Goal: Task Accomplishment & Management: Complete application form

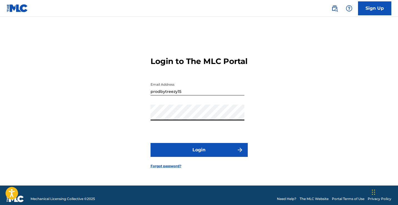
click at [199, 155] on button "Login" at bounding box center [199, 150] width 97 height 14
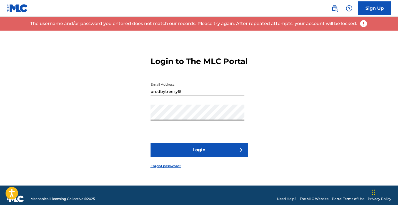
click at [143, 118] on div "Login to The MLC Portal Email Address prodbytreezy15 Password Login Forgot pass…" at bounding box center [199, 108] width 389 height 155
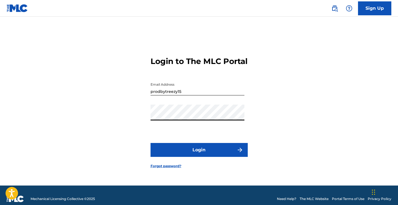
click at [199, 155] on button "Login" at bounding box center [199, 150] width 97 height 14
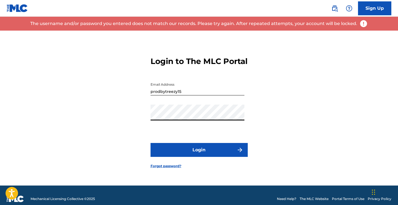
click at [199, 155] on button "Login" at bounding box center [199, 150] width 97 height 14
click at [139, 117] on div "Login to The MLC Portal Email Address prodbytreezy15 Password Login Forgot pass…" at bounding box center [199, 108] width 389 height 155
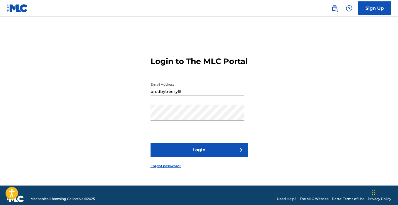
click at [166, 168] on link "Forgot password?" at bounding box center [166, 165] width 31 height 5
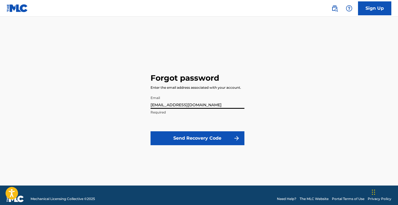
type input "[EMAIL_ADDRESS][DOMAIN_NAME]"
click at [197, 138] on button "Send Recovery Code" at bounding box center [198, 138] width 94 height 14
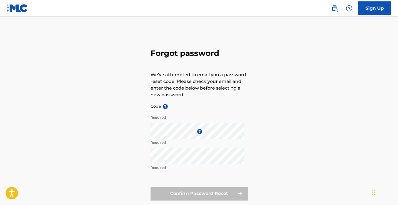
click at [173, 106] on input "Code ?" at bounding box center [198, 106] width 94 height 16
paste input "FP_5a3bbad2861c468c9916a5922add"
type input "FP_5a3bbad2861c468c9916a5922add"
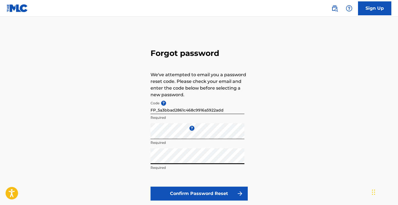
click at [187, 195] on button "Confirm Password Reset" at bounding box center [199, 194] width 97 height 14
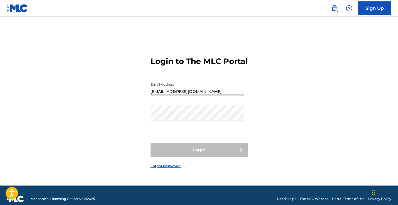
type input "[EMAIL_ADDRESS][DOMAIN_NAME]"
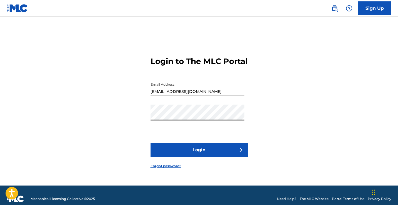
click at [199, 155] on button "Login" at bounding box center [199, 150] width 97 height 14
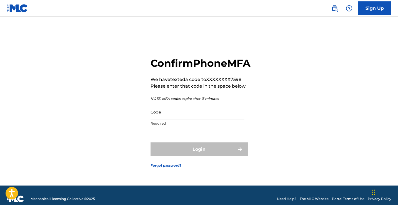
click at [188, 118] on input "Code" at bounding box center [198, 112] width 94 height 16
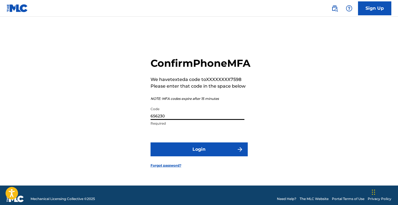
type input "656230"
click at [199, 155] on button "Login" at bounding box center [199, 149] width 97 height 14
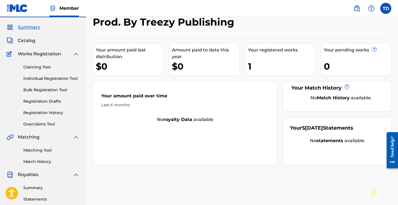
scroll to position [14, 0]
click at [51, 67] on link "Claiming Tool" at bounding box center [51, 68] width 56 height 6
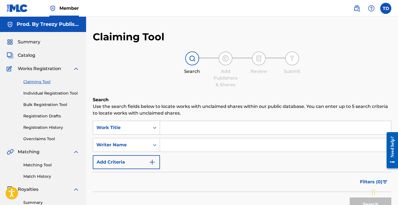
click at [172, 127] on input "Search Form" at bounding box center [275, 127] width 231 height 13
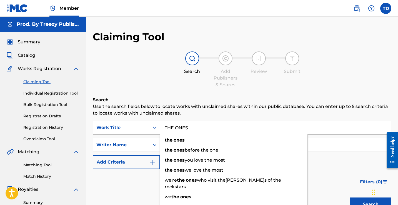
click at [193, 127] on input "THE ONES" at bounding box center [275, 127] width 231 height 13
type input "THE ONES"
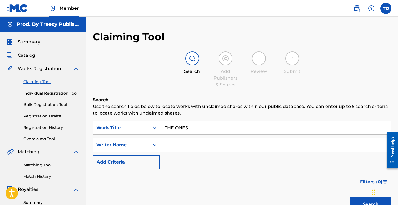
click at [137, 172] on div "Filters ( 0 )" at bounding box center [242, 182] width 299 height 20
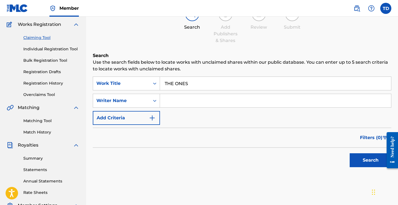
scroll to position [48, 0]
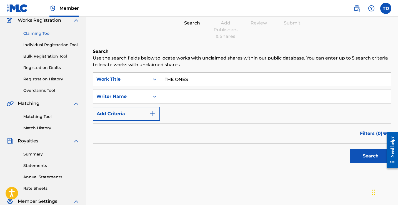
click at [184, 93] on input "Search Form" at bounding box center [275, 96] width 231 height 13
click at [359, 150] on button "Search" at bounding box center [371, 156] width 42 height 14
drag, startPoint x: 206, startPoint y: 98, endPoint x: 149, endPoint y: 92, distance: 56.7
click at [149, 92] on div "SearchWithCriteria9e066755-a0f9-4dca-82f7-52b8d02a1435 Writer Name[PERSON_NAME]" at bounding box center [242, 97] width 299 height 14
type input "[PERSON_NAME][US_STATE]"
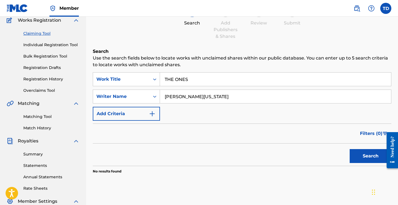
click at [357, 153] on button "Search" at bounding box center [371, 156] width 42 height 14
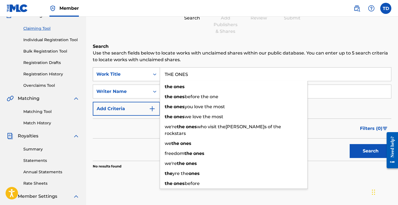
drag, startPoint x: 197, startPoint y: 76, endPoint x: 158, endPoint y: 67, distance: 40.4
click at [158, 67] on div "SearchWithCriteria89a74ad8-dfb3-4075-898c-5107b2e98e32 Work Title THE ONES the …" at bounding box center [242, 74] width 299 height 14
click at [195, 71] on input "THE ONES" at bounding box center [275, 74] width 231 height 13
click at [192, 74] on input "THE ONES" at bounding box center [275, 74] width 231 height 13
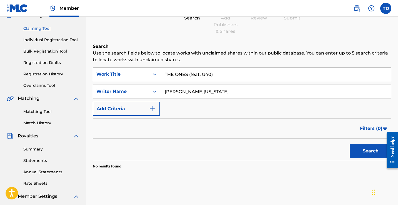
type input "THE ONES (feat. G40)"
click at [371, 151] on button "Search" at bounding box center [371, 151] width 42 height 14
drag, startPoint x: 207, startPoint y: 93, endPoint x: 170, endPoint y: 92, distance: 36.7
click at [170, 92] on input "[PERSON_NAME][US_STATE]" at bounding box center [275, 91] width 231 height 13
click at [43, 111] on link "Matching Tool" at bounding box center [51, 112] width 56 height 6
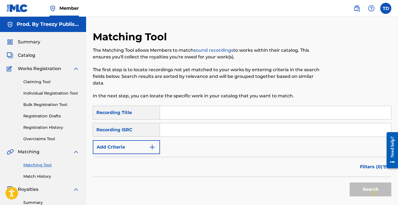
click at [173, 111] on input "Search Form" at bounding box center [275, 112] width 231 height 13
type input "THE ONES"
click at [198, 125] on input "Search Form" at bounding box center [275, 129] width 231 height 13
paste input "CA5KR2590421"
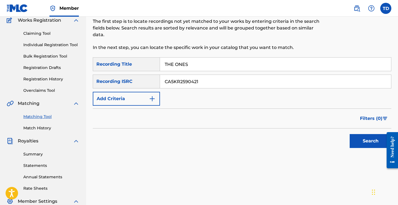
scroll to position [50, 0]
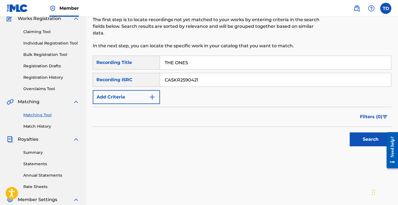
type input "CA5KR2590421"
click at [371, 137] on button "Search" at bounding box center [371, 139] width 42 height 14
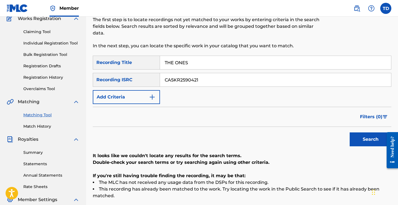
click at [60, 32] on link "Claiming Tool" at bounding box center [51, 32] width 56 height 6
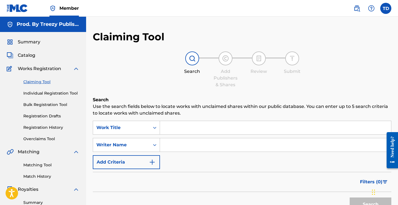
click at [49, 93] on link "Individual Registration Tool" at bounding box center [51, 93] width 56 height 6
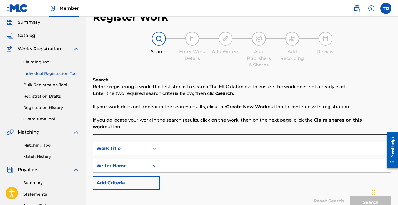
scroll to position [21, 0]
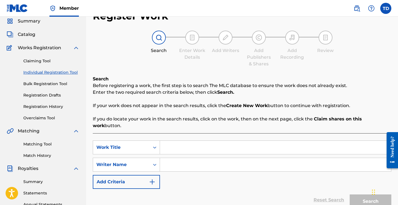
click at [34, 62] on link "Claiming Tool" at bounding box center [51, 61] width 56 height 6
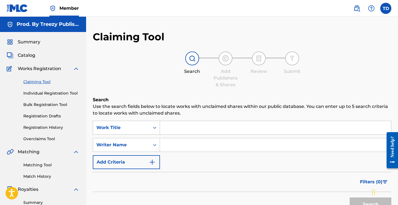
click at [191, 127] on input "Search Form" at bounding box center [275, 127] width 231 height 13
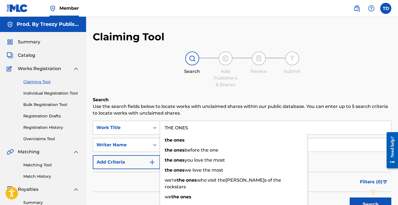
type input "THE ONES"
click at [335, 150] on input "Search Form" at bounding box center [275, 144] width 231 height 13
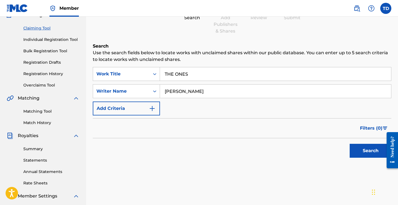
scroll to position [79, 0]
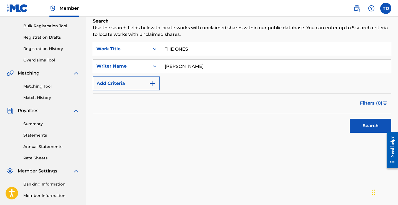
type input "[PERSON_NAME]"
click at [357, 130] on button "Search" at bounding box center [371, 126] width 42 height 14
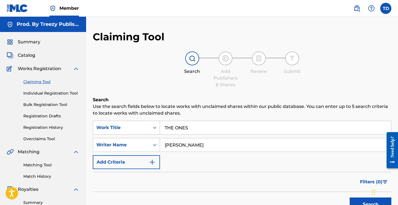
scroll to position [0, 0]
click at [45, 94] on link "Individual Registration Tool" at bounding box center [51, 93] width 56 height 6
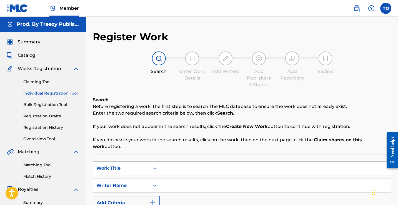
click at [51, 106] on link "Bulk Registration Tool" at bounding box center [51, 105] width 56 height 6
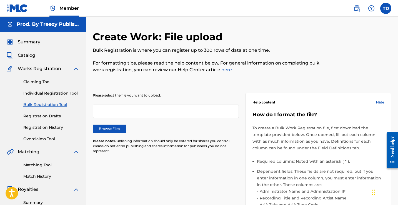
click at [61, 91] on link "Individual Registration Tool" at bounding box center [51, 93] width 56 height 6
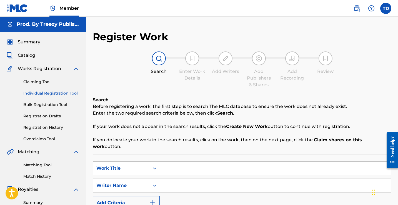
click at [182, 162] on input "Search Form" at bounding box center [275, 168] width 231 height 13
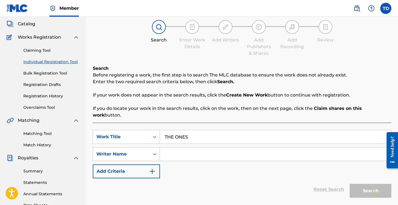
scroll to position [44, 0]
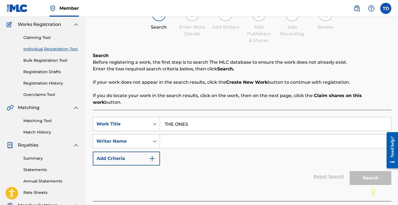
type input "THE ONES"
click at [188, 136] on input "Search Form" at bounding box center [275, 141] width 231 height 13
type input "N"
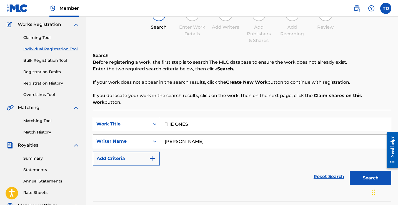
type input "[PERSON_NAME]"
click at [360, 171] on button "Search" at bounding box center [371, 178] width 42 height 14
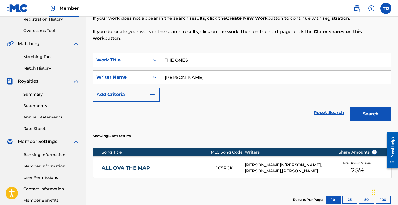
scroll to position [112, 0]
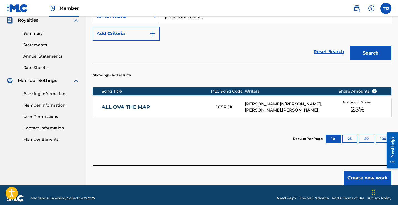
click at [353, 172] on button "Create new work" at bounding box center [368, 178] width 48 height 14
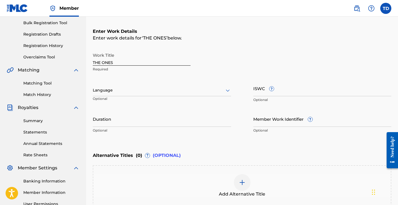
scroll to position [69, 0]
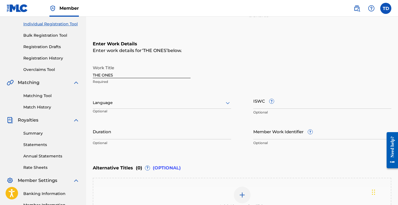
click at [224, 102] on div at bounding box center [162, 102] width 138 height 7
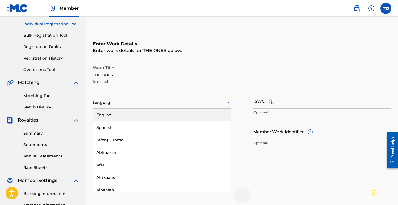
click at [178, 112] on div "English" at bounding box center [162, 115] width 138 height 13
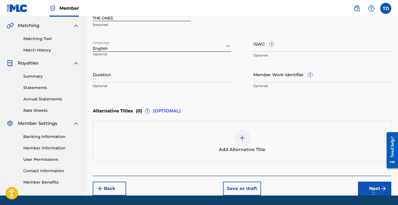
scroll to position [132, 0]
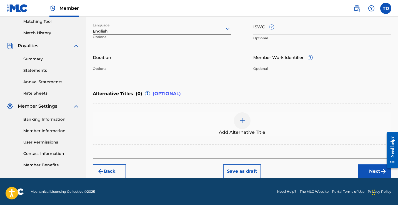
click at [371, 168] on button "Next" at bounding box center [374, 171] width 33 height 14
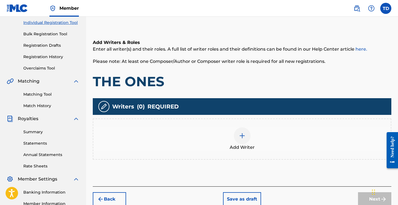
scroll to position [64, 0]
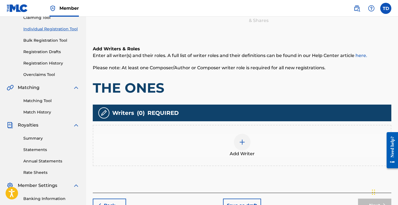
click at [244, 145] on img at bounding box center [242, 142] width 7 height 7
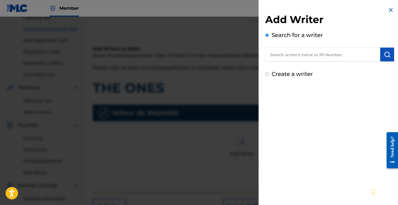
click at [299, 58] on input "text" at bounding box center [323, 55] width 115 height 14
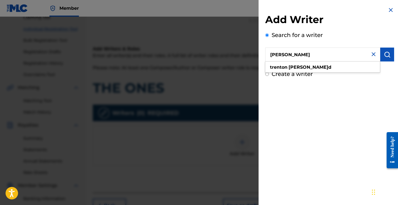
type input "[PERSON_NAME]"
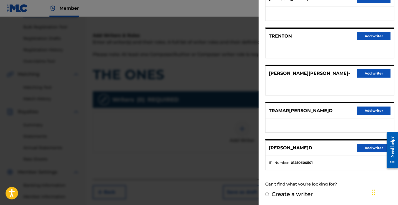
scroll to position [80, 0]
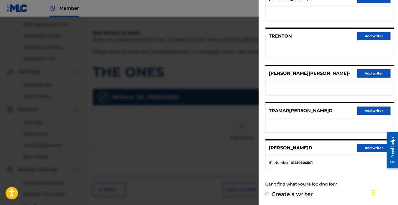
click at [364, 148] on button "Add writer" at bounding box center [374, 148] width 33 height 8
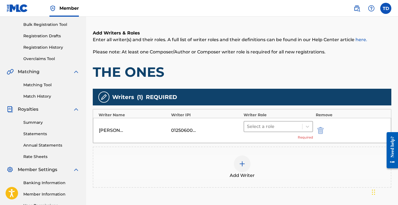
click at [268, 126] on div at bounding box center [273, 127] width 53 height 8
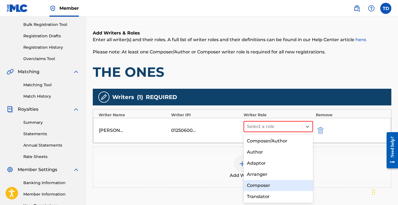
click at [268, 181] on div "Composer" at bounding box center [279, 185] width 70 height 11
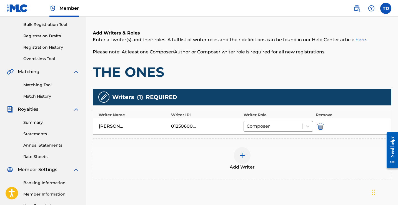
click at [243, 151] on div at bounding box center [242, 155] width 17 height 17
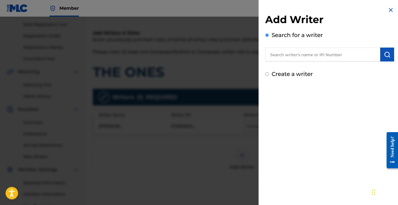
click at [304, 52] on input "text" at bounding box center [323, 55] width 115 height 14
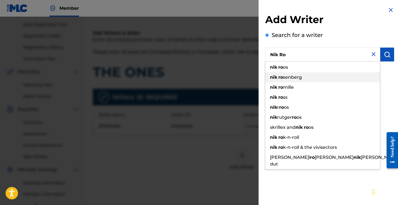
click at [297, 73] on div "[PERSON_NAME]" at bounding box center [323, 77] width 115 height 10
type input "[PERSON_NAME]"
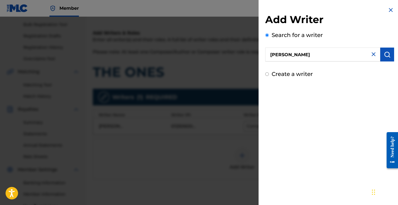
click at [388, 56] on img "submit" at bounding box center [387, 54] width 7 height 7
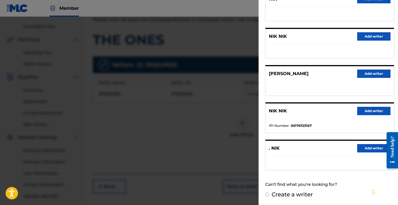
scroll to position [114, 0]
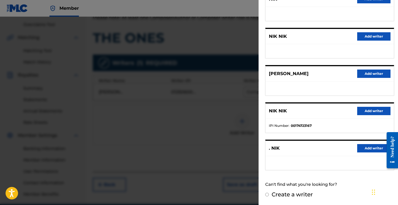
click at [368, 71] on button "Add writer" at bounding box center [374, 74] width 33 height 8
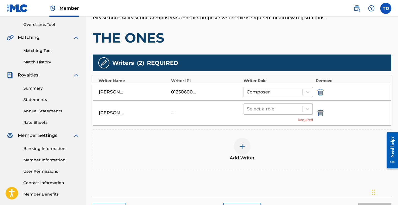
click at [262, 112] on div at bounding box center [273, 109] width 53 height 8
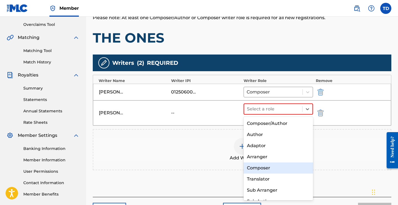
click at [261, 167] on div "Composer" at bounding box center [279, 167] width 70 height 11
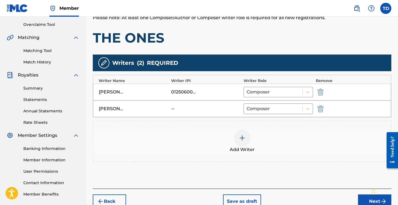
click at [250, 140] on div at bounding box center [242, 138] width 17 height 17
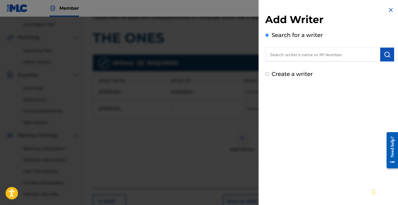
click at [321, 52] on input "text" at bounding box center [323, 55] width 115 height 14
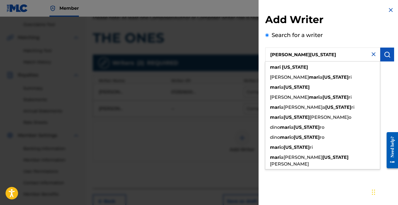
type input "[PERSON_NAME][US_STATE]"
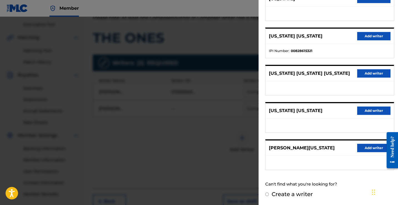
scroll to position [83, 0]
click at [366, 151] on button "Add writer" at bounding box center [374, 148] width 33 height 8
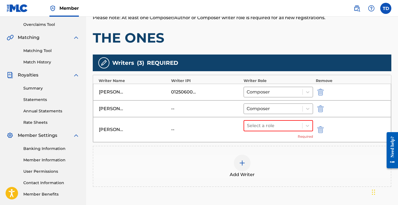
click at [322, 107] on img "submit" at bounding box center [321, 108] width 6 height 7
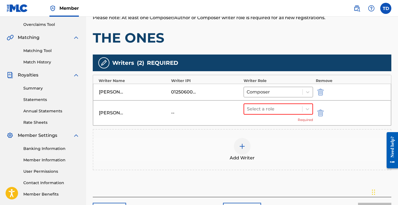
click at [243, 143] on img at bounding box center [242, 146] width 7 height 7
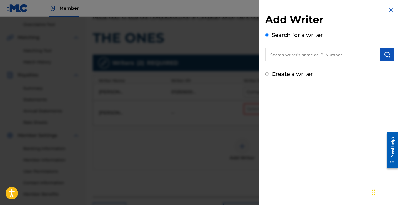
click at [240, 111] on div at bounding box center [199, 119] width 398 height 205
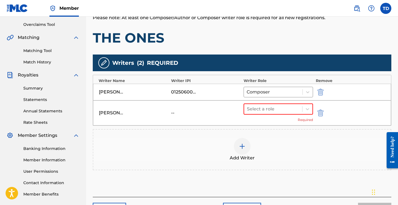
click at [320, 113] on img "submit" at bounding box center [321, 113] width 6 height 7
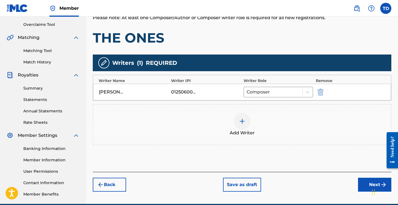
click at [244, 121] on img at bounding box center [242, 121] width 7 height 7
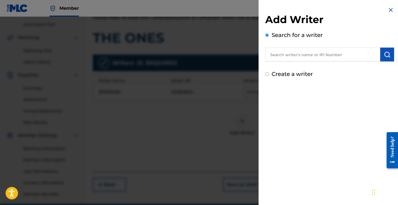
click at [302, 54] on input "text" at bounding box center [323, 55] width 115 height 14
type input "M"
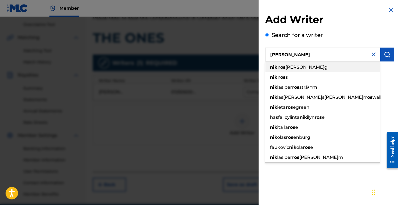
click at [296, 66] on span "[PERSON_NAME]g" at bounding box center [307, 67] width 42 height 5
type input "[PERSON_NAME]"
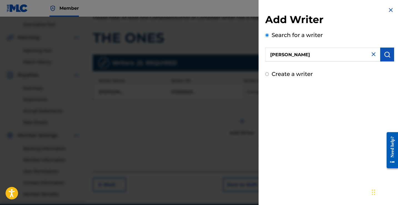
click at [384, 55] on img "submit" at bounding box center [387, 54] width 7 height 7
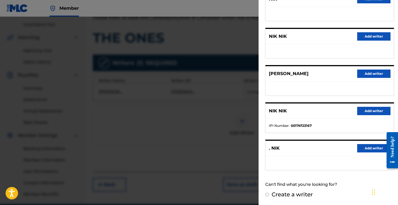
click at [373, 77] on button "Add writer" at bounding box center [374, 74] width 33 height 8
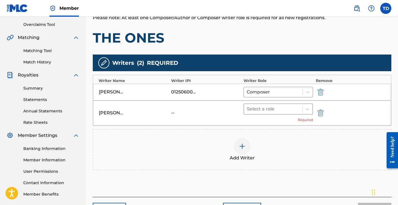
click at [287, 111] on div at bounding box center [273, 109] width 53 height 8
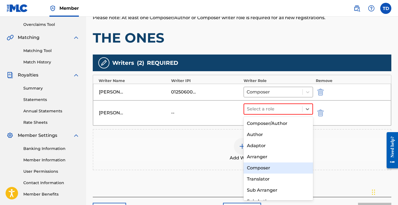
click at [263, 164] on div "Composer" at bounding box center [279, 167] width 70 height 11
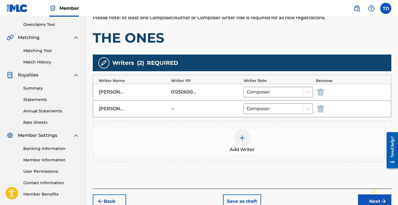
click at [234, 131] on div "Add Writer" at bounding box center [242, 141] width 298 height 23
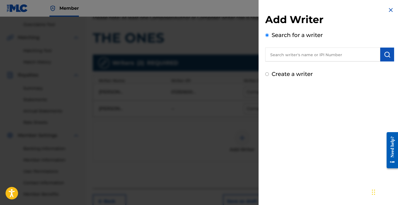
click at [305, 60] on input "text" at bounding box center [323, 55] width 115 height 14
type input "A"
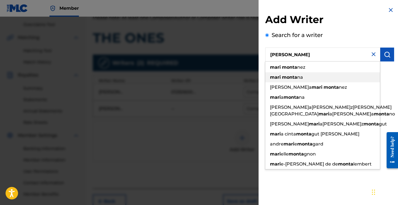
click at [294, 74] on div "[PERSON_NAME]a na" at bounding box center [323, 77] width 115 height 10
type input "[PERSON_NAME][US_STATE]"
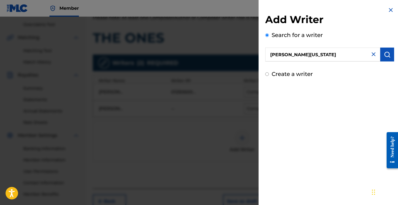
click at [384, 57] on img "submit" at bounding box center [387, 54] width 7 height 7
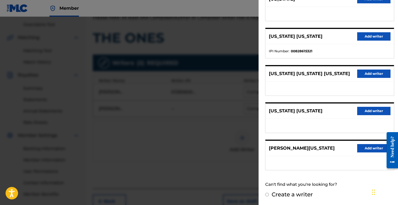
click at [360, 146] on button "Add writer" at bounding box center [374, 148] width 33 height 8
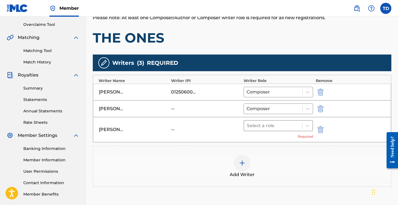
click at [276, 124] on div at bounding box center [273, 126] width 53 height 8
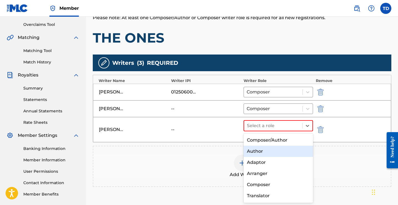
click at [262, 149] on div "Author" at bounding box center [279, 151] width 70 height 11
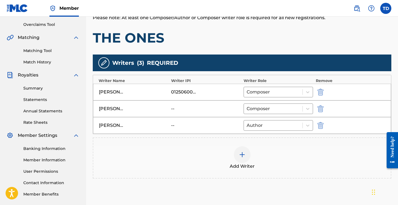
click at [240, 147] on div at bounding box center [242, 154] width 17 height 17
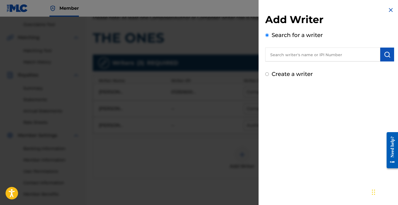
click at [315, 59] on input "text" at bounding box center [323, 55] width 115 height 14
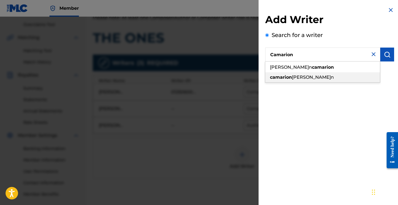
click at [304, 80] on div "[PERSON_NAME]" at bounding box center [323, 77] width 115 height 10
type input "[PERSON_NAME]"
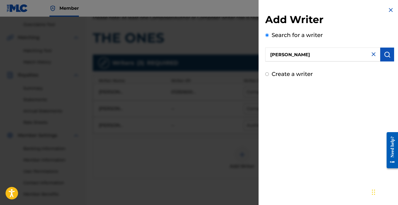
click at [384, 58] on img "submit" at bounding box center [387, 54] width 7 height 7
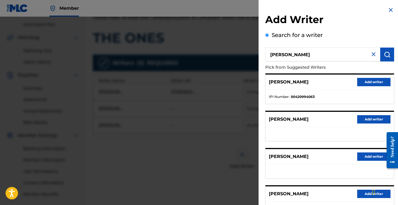
scroll to position [0, 0]
click at [390, 10] on img at bounding box center [391, 10] width 7 height 7
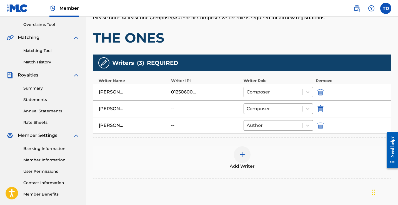
click at [320, 105] on img "submit" at bounding box center [321, 108] width 6 height 7
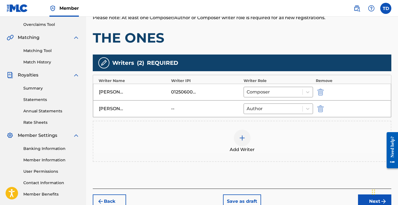
click at [322, 110] on img "submit" at bounding box center [321, 108] width 6 height 7
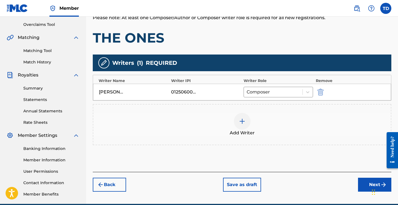
click at [361, 183] on button "Next" at bounding box center [374, 185] width 33 height 14
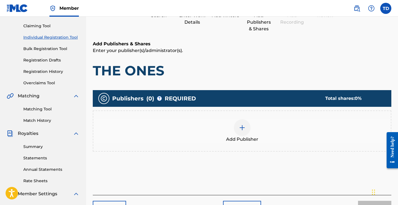
scroll to position [64, 0]
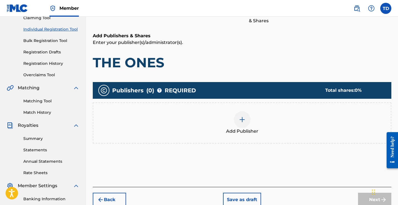
click at [244, 119] on img at bounding box center [242, 119] width 7 height 7
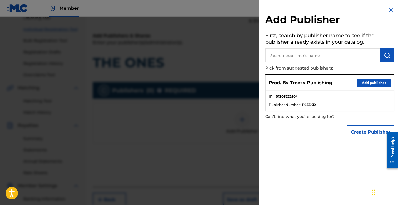
click at [364, 84] on button "Add publisher" at bounding box center [374, 83] width 33 height 8
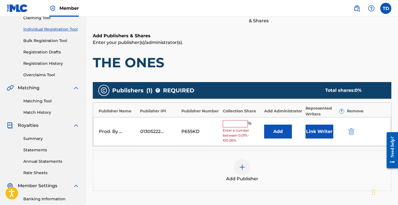
click at [240, 123] on input "text" at bounding box center [235, 123] width 25 height 7
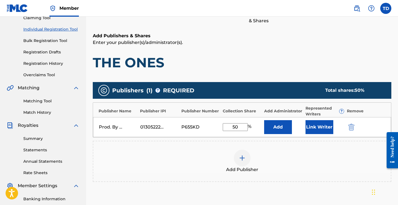
type input "5"
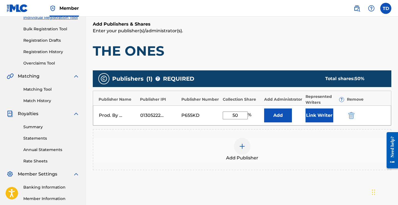
scroll to position [79, 0]
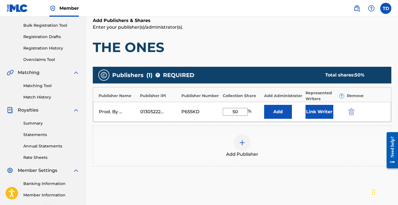
type input "50"
click at [316, 107] on button "Link Writer" at bounding box center [320, 112] width 28 height 14
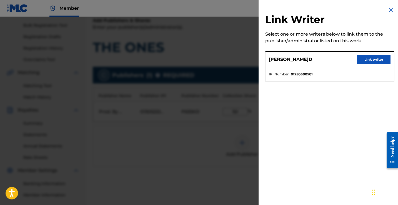
click at [365, 54] on div "[PERSON_NAME] Link writer" at bounding box center [330, 59] width 128 height 15
click at [365, 56] on button "Link writer" at bounding box center [374, 59] width 33 height 8
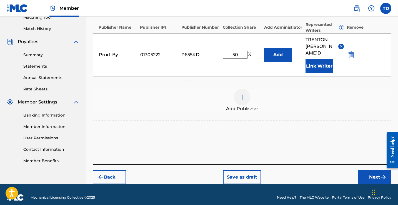
scroll to position [147, 0]
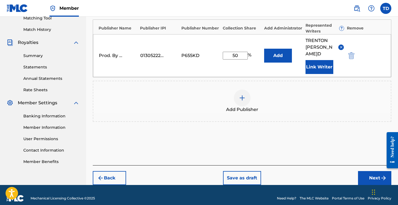
click at [371, 171] on button "Next" at bounding box center [374, 178] width 33 height 14
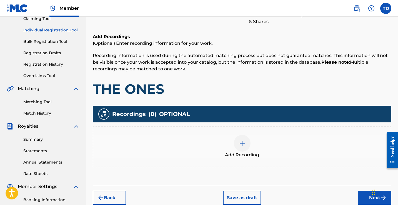
scroll to position [79, 0]
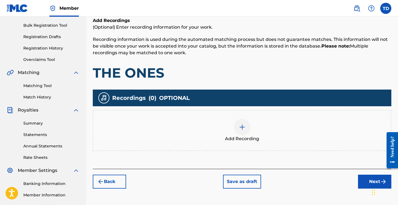
click at [243, 126] on img at bounding box center [242, 127] width 7 height 7
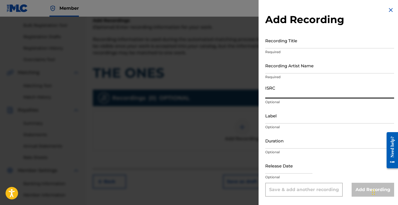
click at [279, 93] on input "ISRC" at bounding box center [330, 91] width 129 height 16
click at [392, 11] on img at bounding box center [391, 10] width 7 height 7
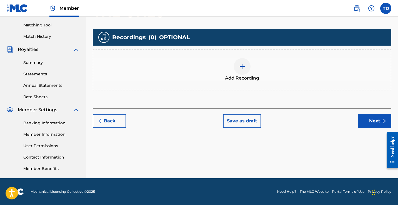
click at [362, 119] on button "Next" at bounding box center [374, 121] width 33 height 14
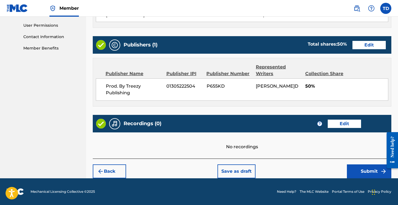
scroll to position [260, 0]
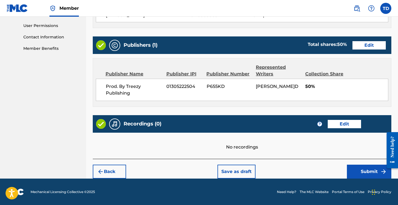
click at [353, 172] on button "Submit" at bounding box center [369, 172] width 44 height 14
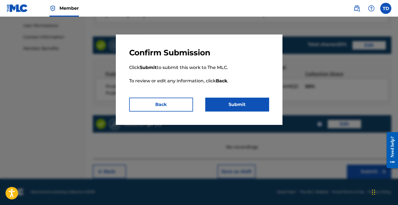
click at [240, 101] on button "Submit" at bounding box center [237, 105] width 64 height 14
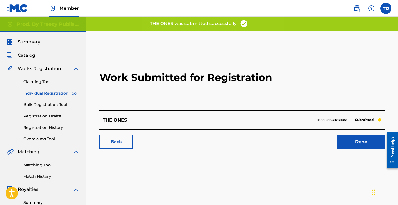
click at [367, 141] on link "Done" at bounding box center [361, 142] width 47 height 14
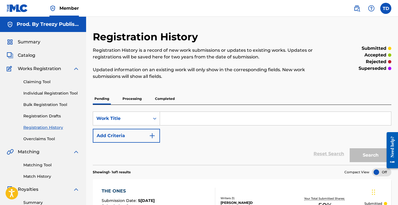
click at [28, 43] on span "Summary" at bounding box center [29, 42] width 23 height 7
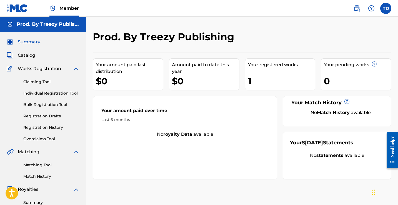
click at [287, 83] on div "1" at bounding box center [281, 81] width 67 height 13
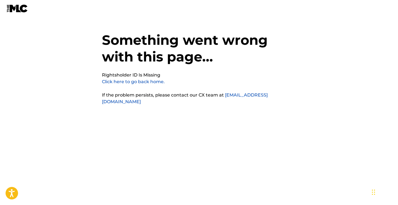
scroll to position [2, 0]
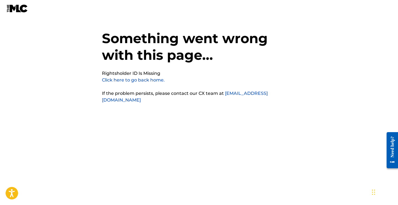
click at [144, 81] on link "Click here to go back home." at bounding box center [133, 79] width 63 height 5
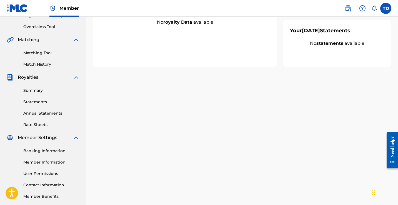
scroll to position [107, 0]
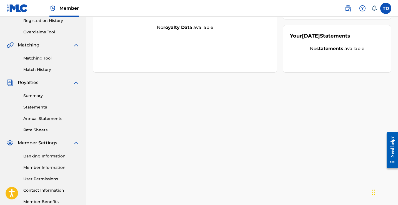
click at [38, 61] on link "Matching Tool" at bounding box center [51, 58] width 56 height 6
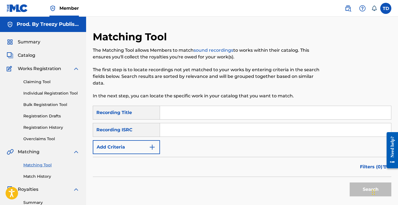
click at [195, 105] on div "Matching Tool The Matching Tool allows Members to match sound recordings to wor…" at bounding box center [208, 68] width 230 height 75
click at [194, 109] on input "Search Form" at bounding box center [275, 112] width 231 height 13
type input "THE ONES"
click at [173, 126] on input "Search Form" at bounding box center [275, 129] width 231 height 13
paste input "CA5KR2590421"
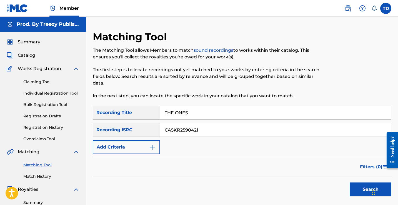
type input "CA5KR2590421"
click at [360, 187] on button "Search" at bounding box center [371, 189] width 42 height 14
